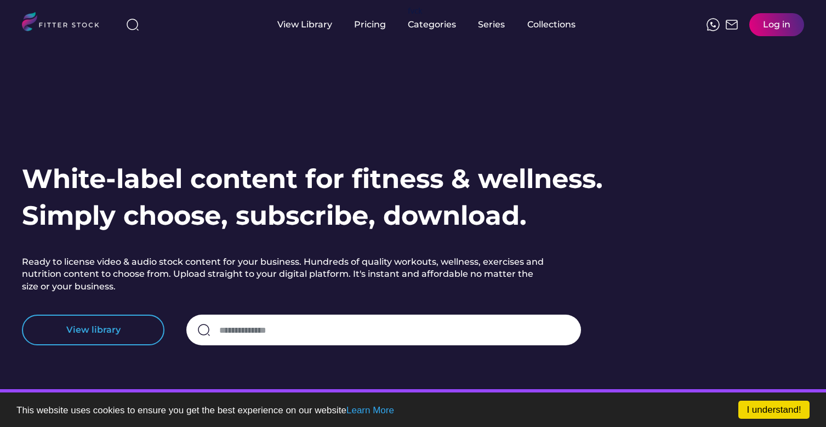
click at [99, 334] on button "View library" at bounding box center [93, 330] width 143 height 31
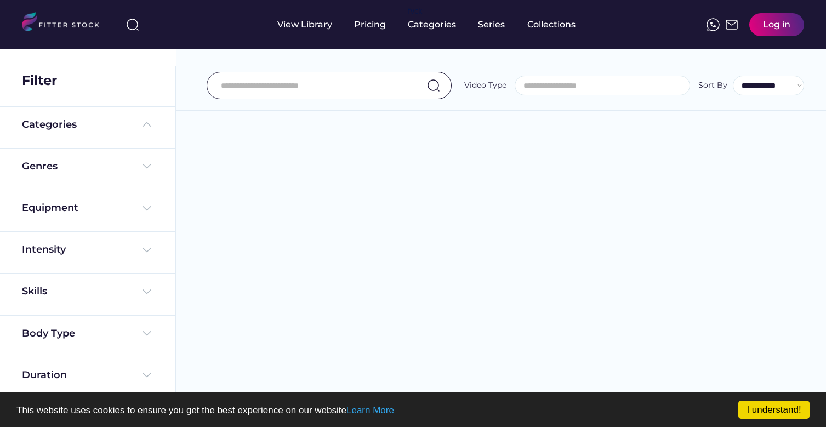
select select
select select "**********"
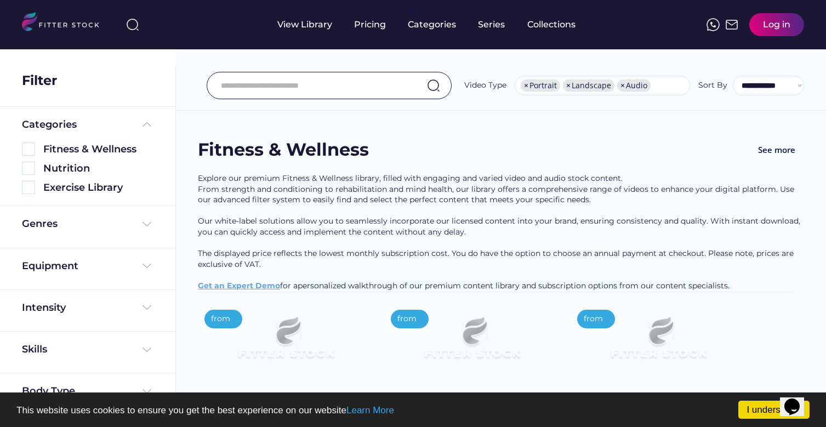
click at [29, 187] on img at bounding box center [28, 187] width 13 height 13
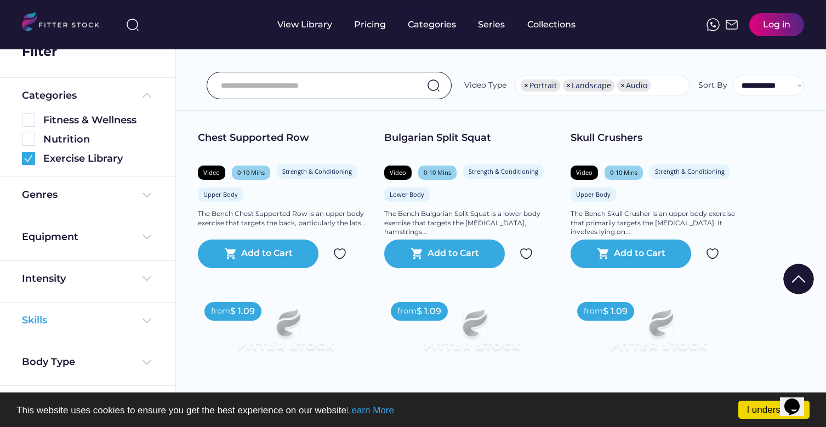
scroll to position [29, 0]
click at [69, 325] on div "Skills" at bounding box center [88, 321] width 132 height 14
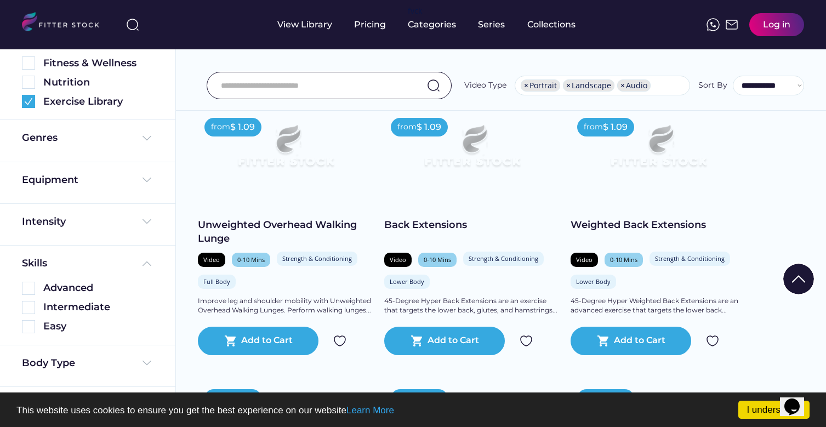
scroll to position [267, 0]
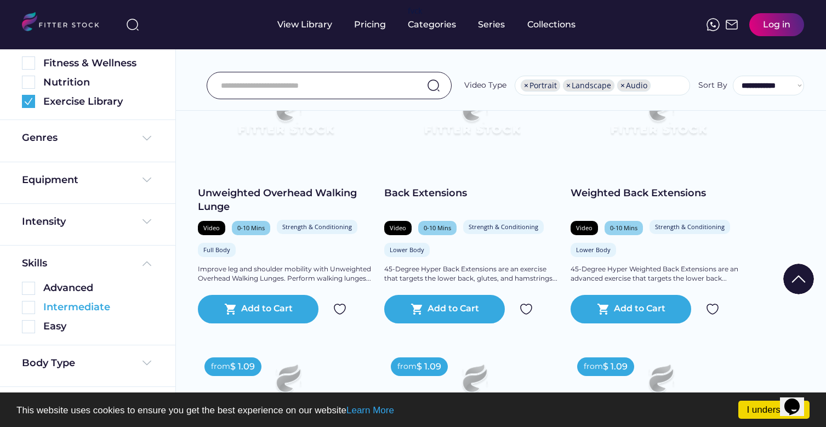
click at [30, 304] on img at bounding box center [28, 307] width 13 height 13
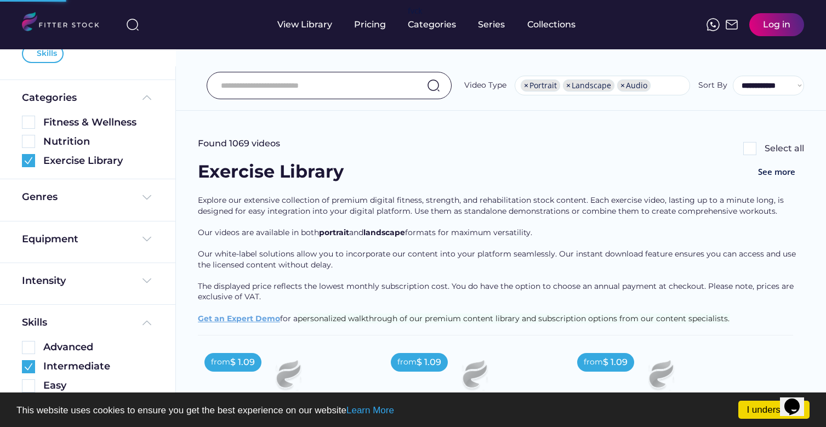
scroll to position [140, 0]
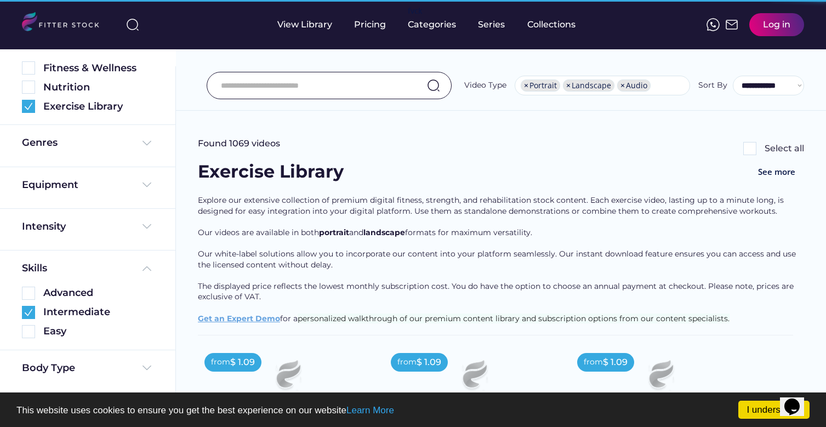
click at [28, 301] on div "Intermediate" at bounding box center [88, 309] width 132 height 19
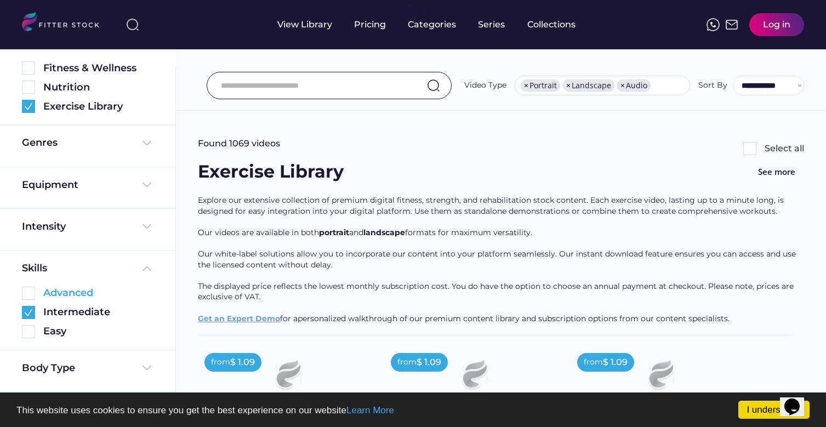
click at [26, 288] on img at bounding box center [28, 293] width 13 height 13
click at [47, 179] on div "Equipment" at bounding box center [50, 185] width 56 height 14
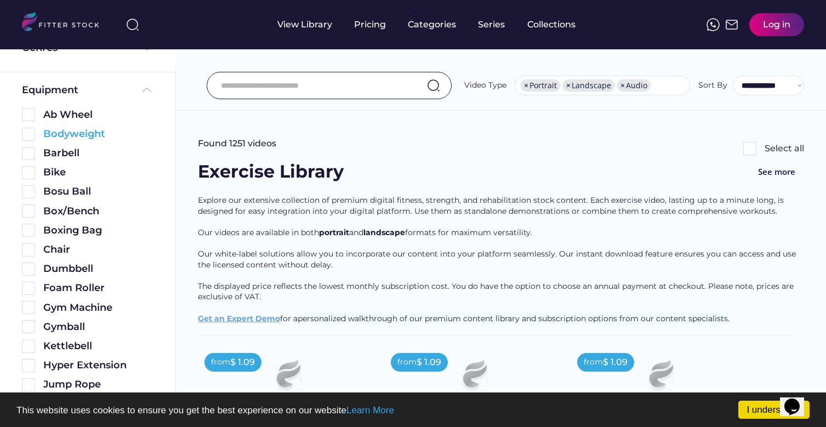
scroll to position [272, 0]
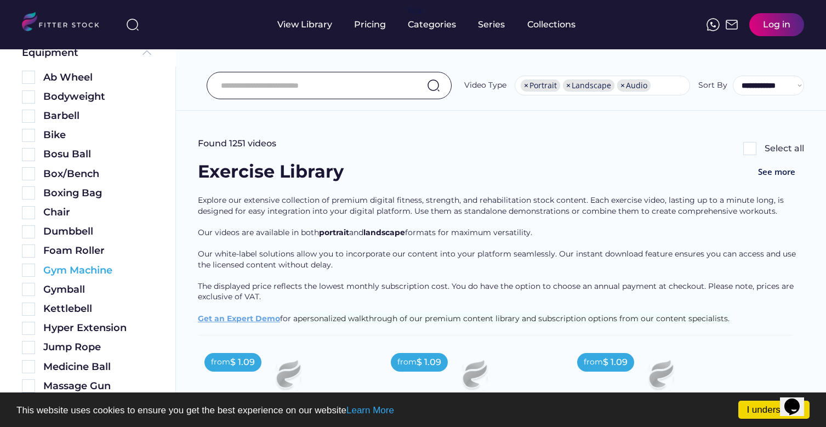
click at [27, 270] on img at bounding box center [28, 270] width 13 height 13
click at [30, 114] on img at bounding box center [28, 116] width 13 height 13
click at [30, 233] on img at bounding box center [28, 231] width 13 height 13
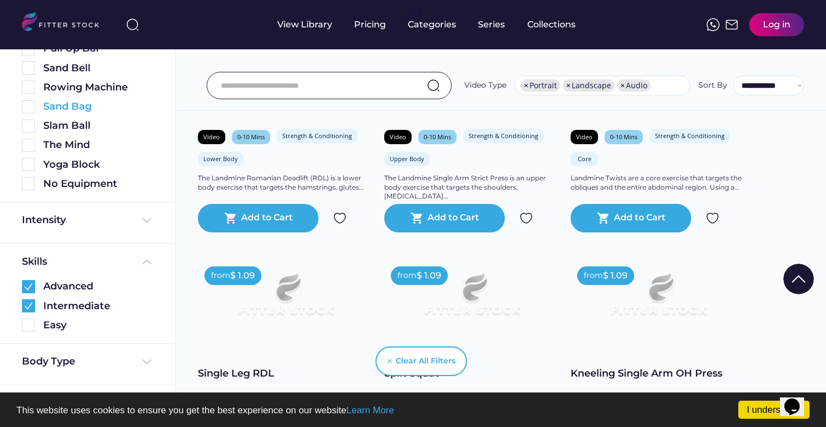
scroll to position [683, 0]
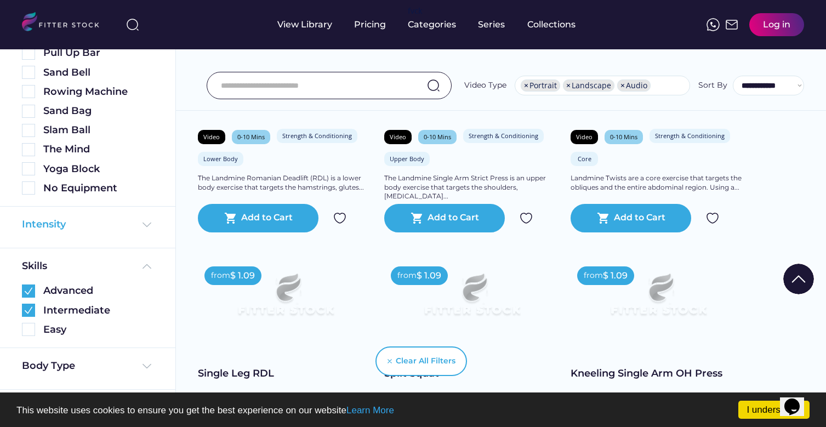
click at [70, 218] on div "Intensity" at bounding box center [88, 225] width 132 height 14
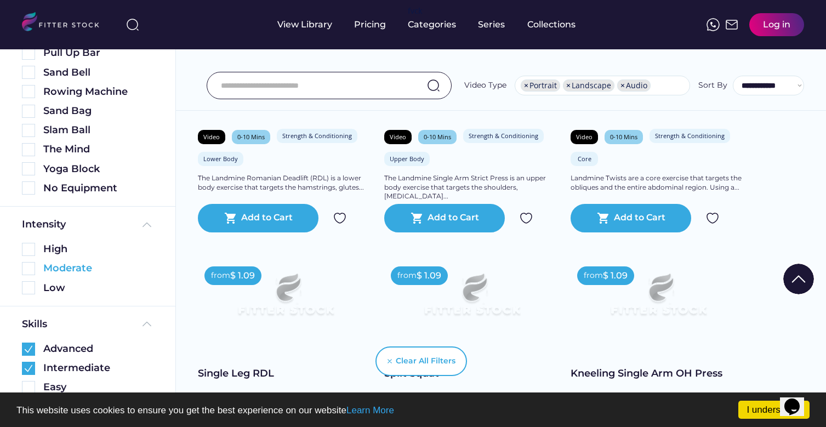
click at [55, 264] on div "Moderate" at bounding box center [98, 269] width 110 height 14
click at [27, 267] on img at bounding box center [28, 268] width 13 height 13
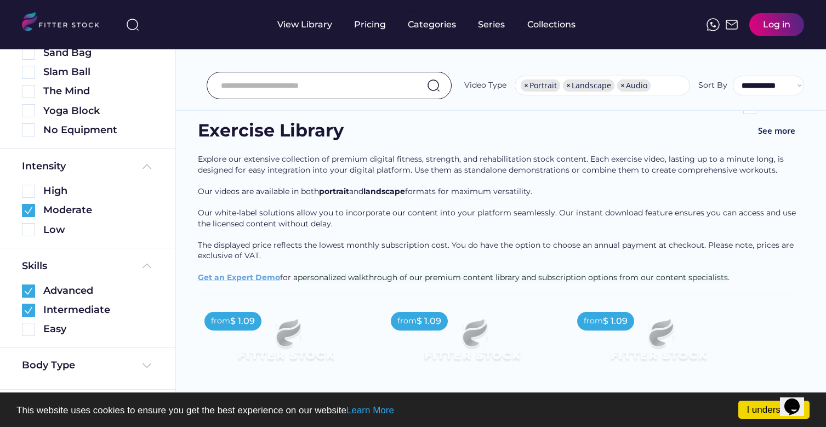
scroll to position [764, 0]
click at [50, 366] on div "Body Type" at bounding box center [48, 366] width 53 height 14
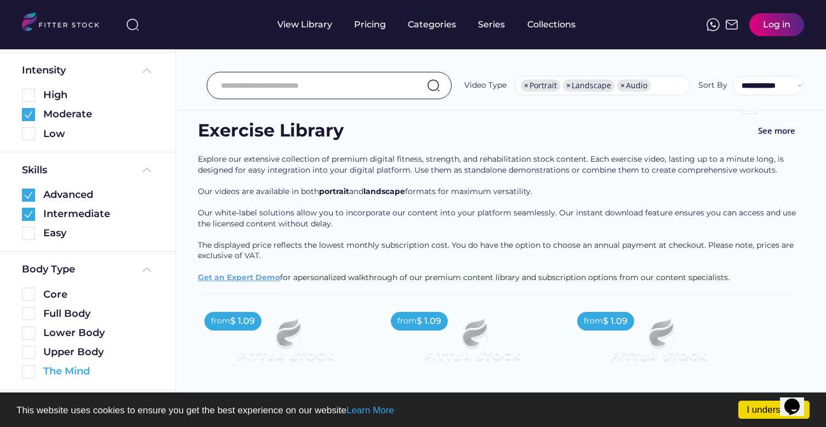
scroll to position [860, 0]
click at [29, 352] on img at bounding box center [28, 353] width 13 height 13
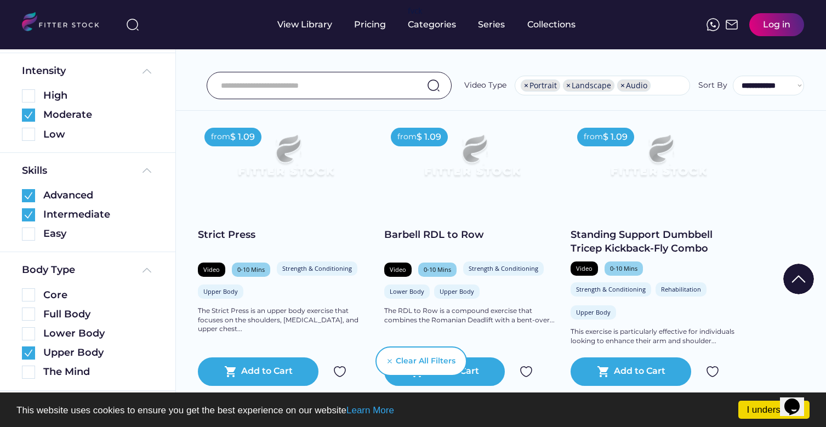
scroll to position [462, 0]
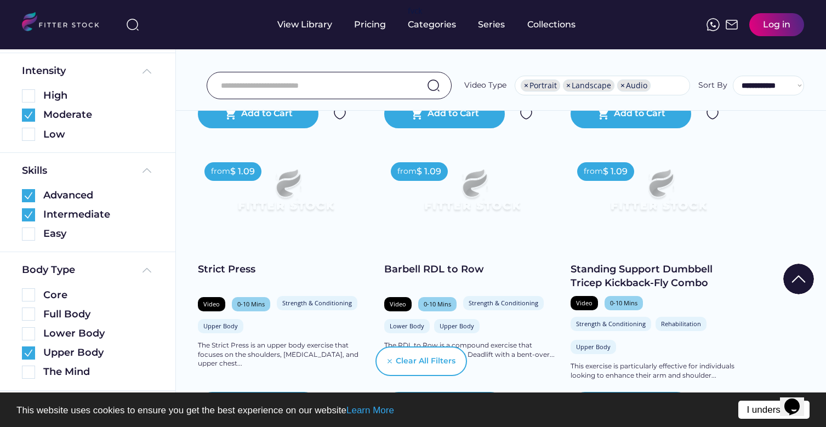
click at [760, 412] on link "I understand!" at bounding box center [774, 410] width 71 height 18
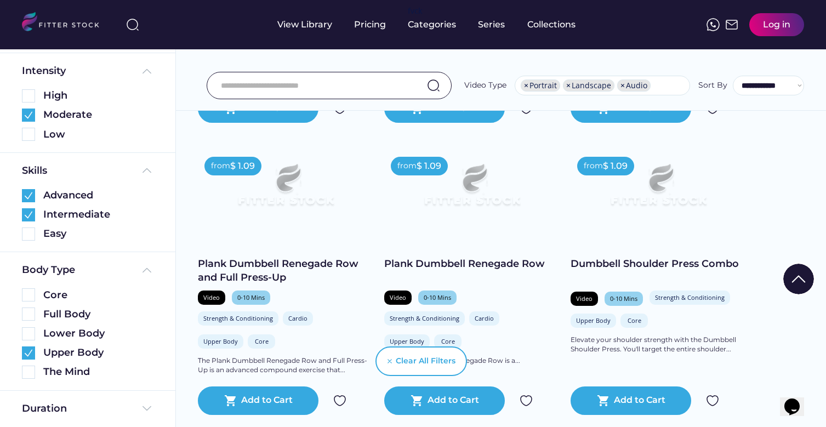
scroll to position [1325, 0]
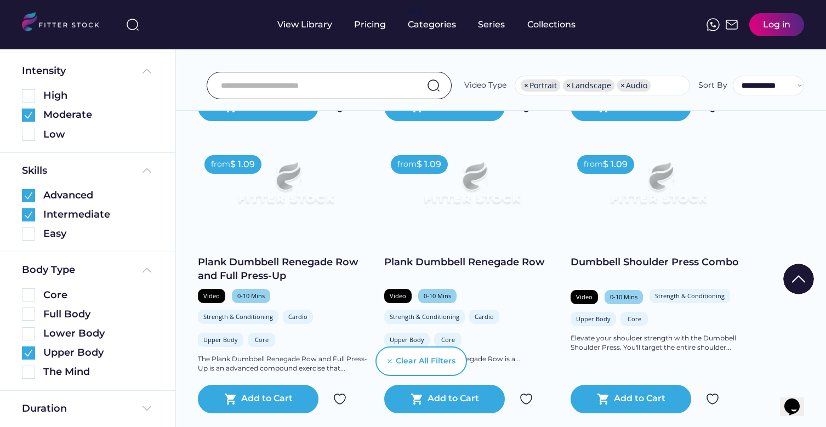
click at [686, 158] on img at bounding box center [658, 188] width 140 height 79
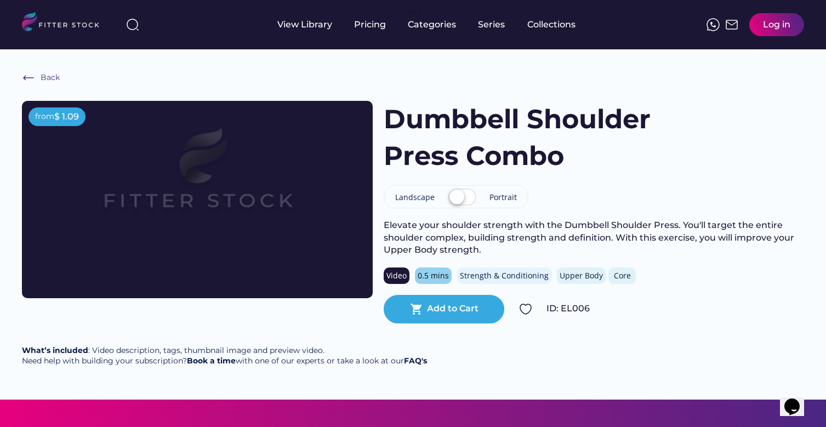
click at [214, 176] on img at bounding box center [197, 180] width 281 height 158
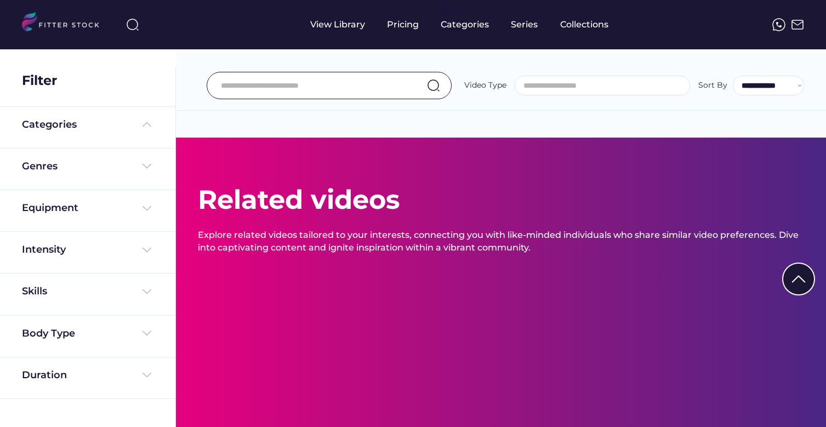
select select
select select "**********"
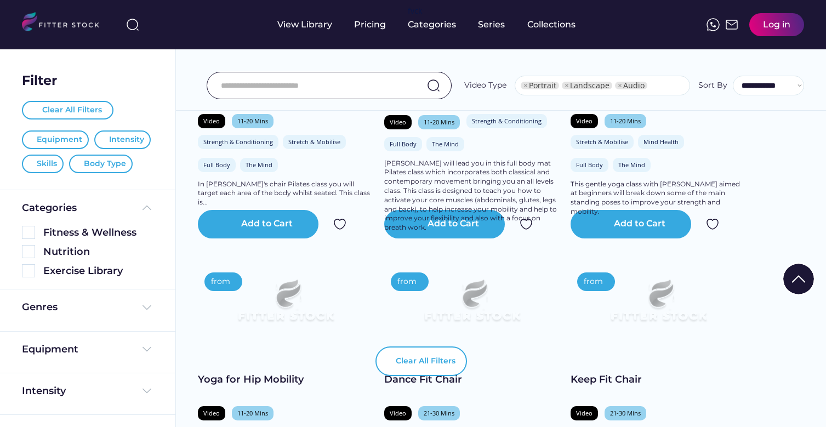
select select "**********"
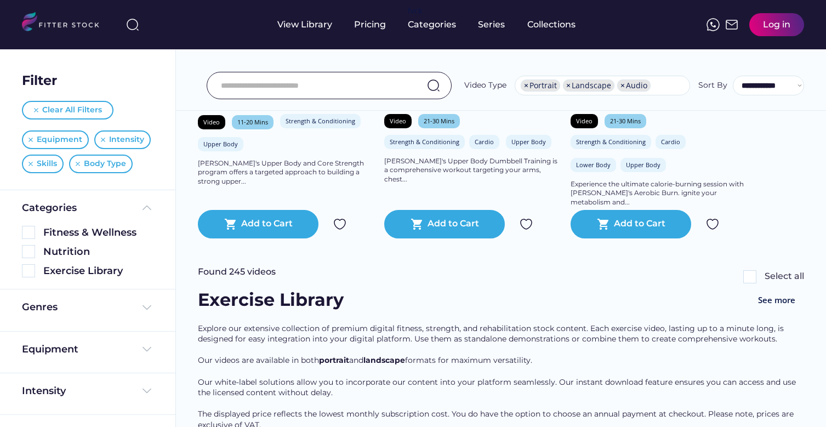
click at [394, 85] on input "input" at bounding box center [315, 85] width 189 height 23
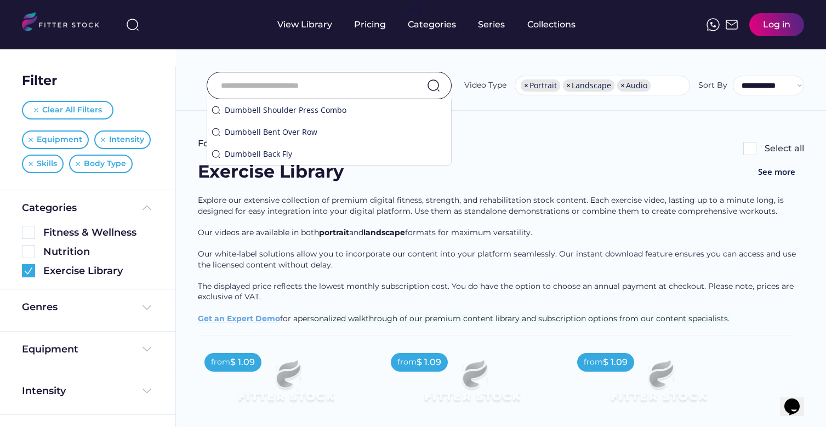
scroll to position [-1, 0]
click at [404, 234] on span "landscape" at bounding box center [385, 233] width 42 height 10
click at [389, 268] on div "Explore our extensive collection of premium digital fitness, strength, and reha…" at bounding box center [501, 265] width 606 height 140
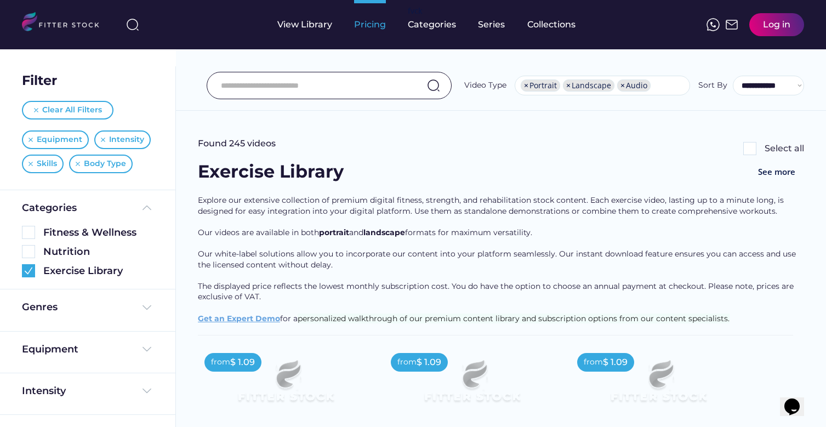
click at [370, 18] on div "Pricing" at bounding box center [370, 24] width 32 height 49
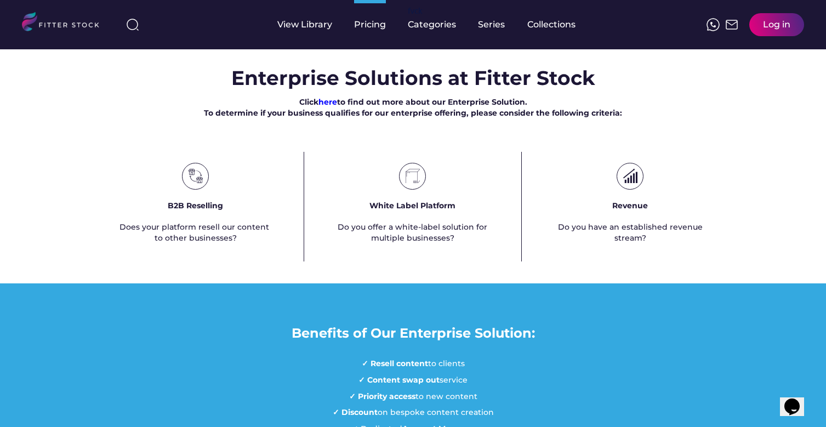
scroll to position [651, 0]
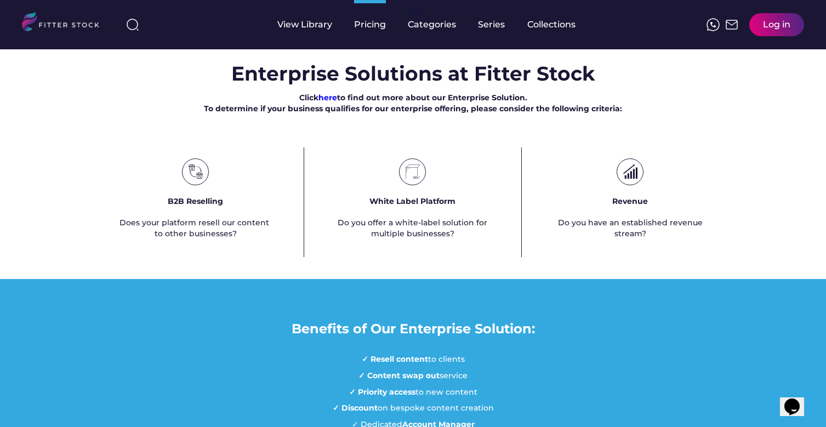
click at [396, 114] on div "Click here to find out more about our Enterprise Solution. To determine if your…" at bounding box center [413, 103] width 418 height 21
click at [402, 87] on h3 "Enterprise Solutions at Fitter Stock" at bounding box center [413, 73] width 364 height 27
click at [272, 241] on div "B2B Reselling Does your platform resell our content to other businesses?" at bounding box center [195, 202] width 217 height 110
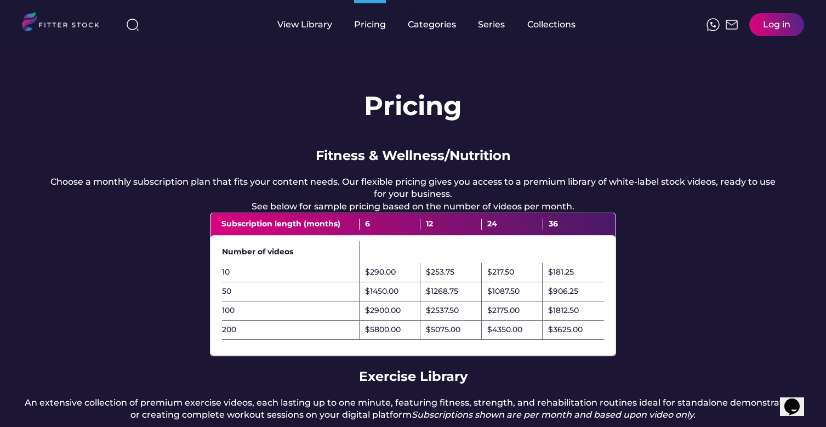
scroll to position [0, 0]
click at [407, 104] on h1 "Pricing" at bounding box center [413, 106] width 98 height 37
click at [411, 106] on h1 "Pricing" at bounding box center [413, 106] width 98 height 37
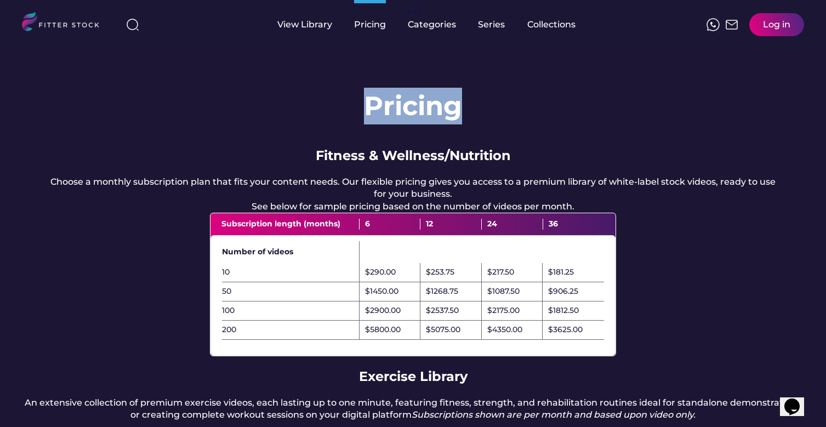
click at [411, 106] on h1 "Pricing" at bounding box center [413, 106] width 98 height 37
